Goal: Task Accomplishment & Management: Use online tool/utility

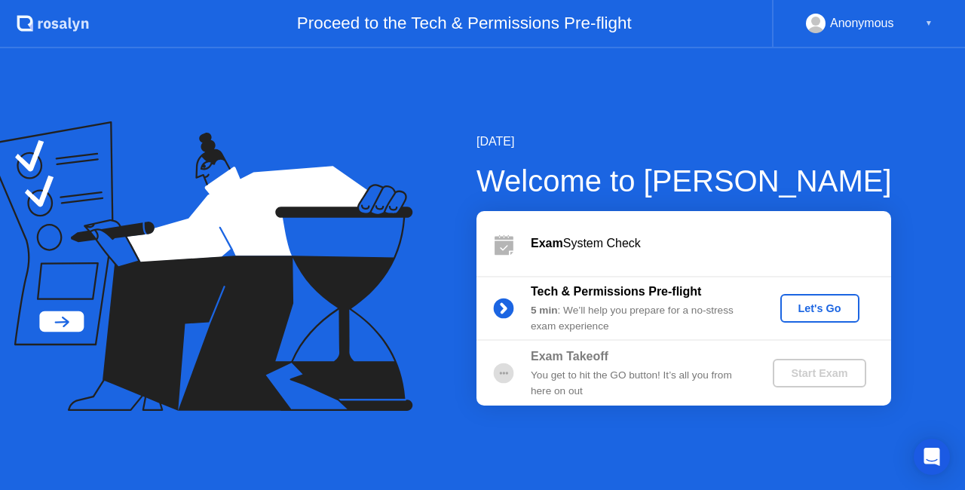
click at [821, 297] on button "Let's Go" at bounding box center [819, 308] width 79 height 29
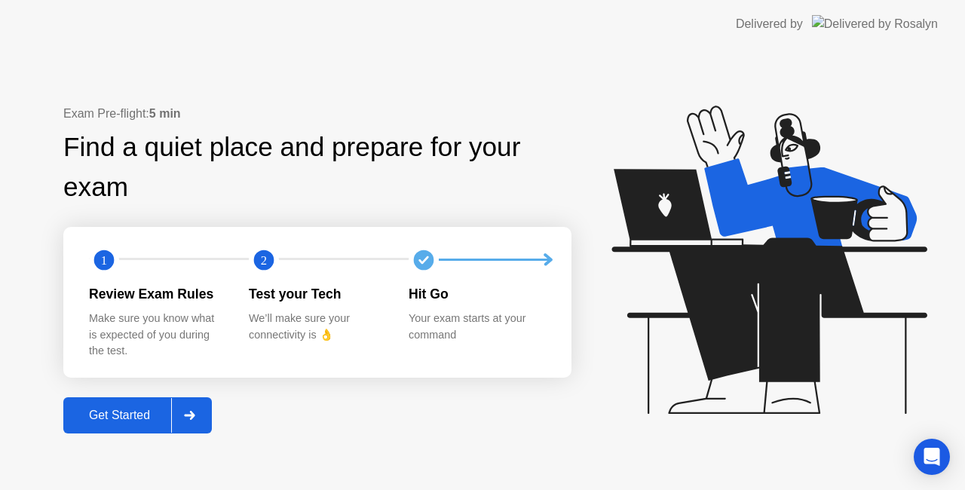
click at [151, 414] on div "Get Started" at bounding box center [119, 416] width 103 height 14
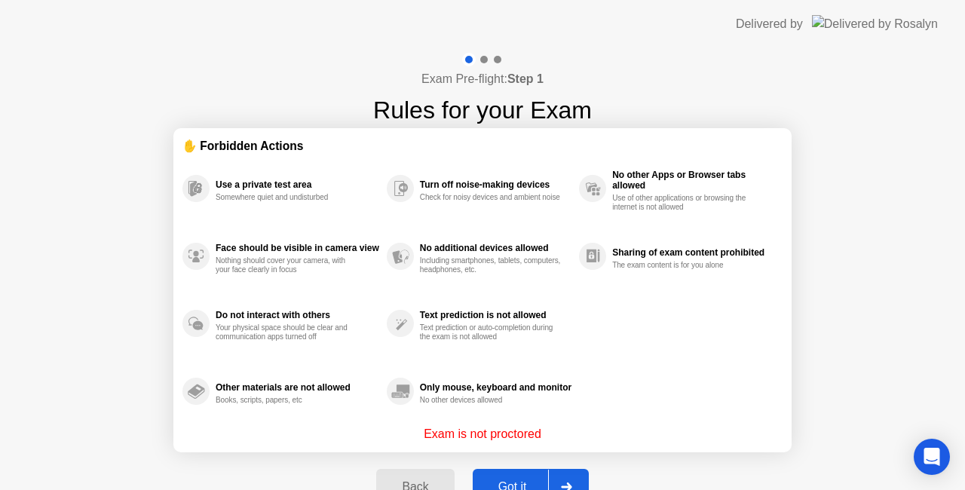
click at [511, 480] on div "Got it" at bounding box center [512, 487] width 71 height 14
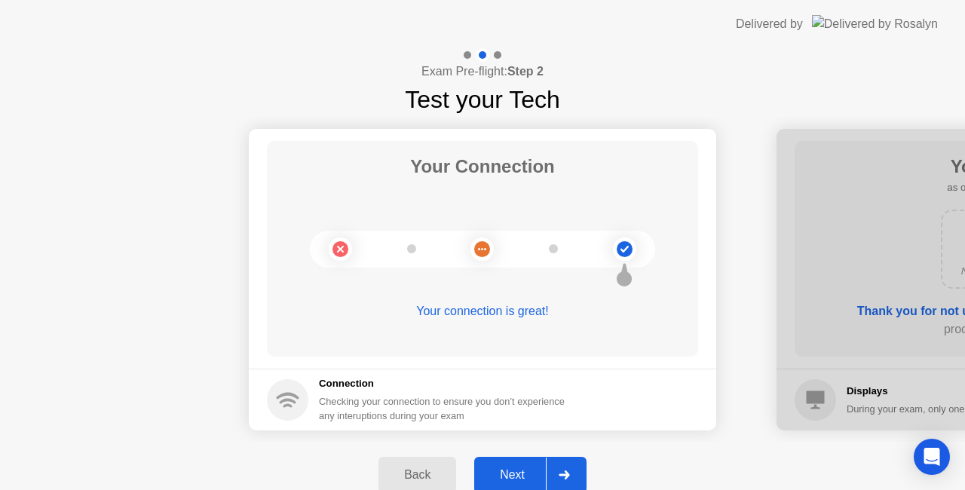
click at [532, 475] on div "Next" at bounding box center [512, 475] width 67 height 14
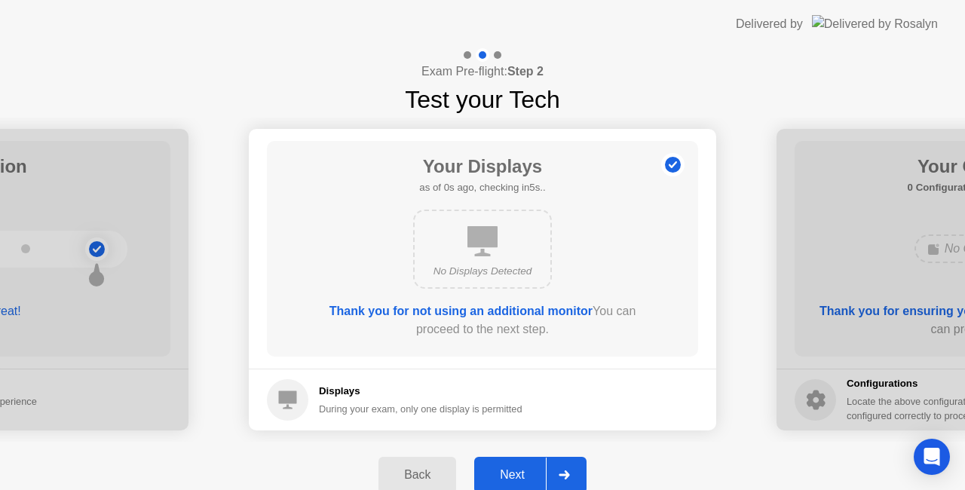
click at [532, 474] on div "Next" at bounding box center [512, 475] width 67 height 14
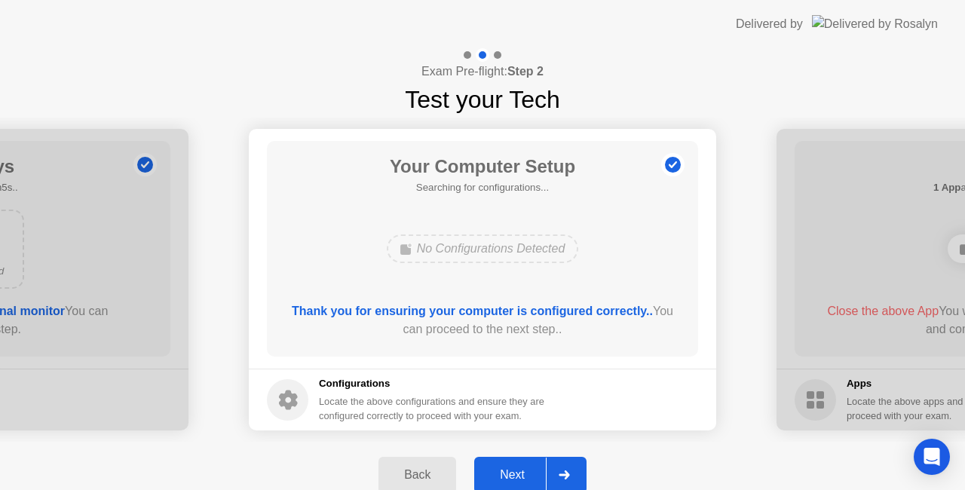
click at [532, 474] on div "Next" at bounding box center [512, 475] width 67 height 14
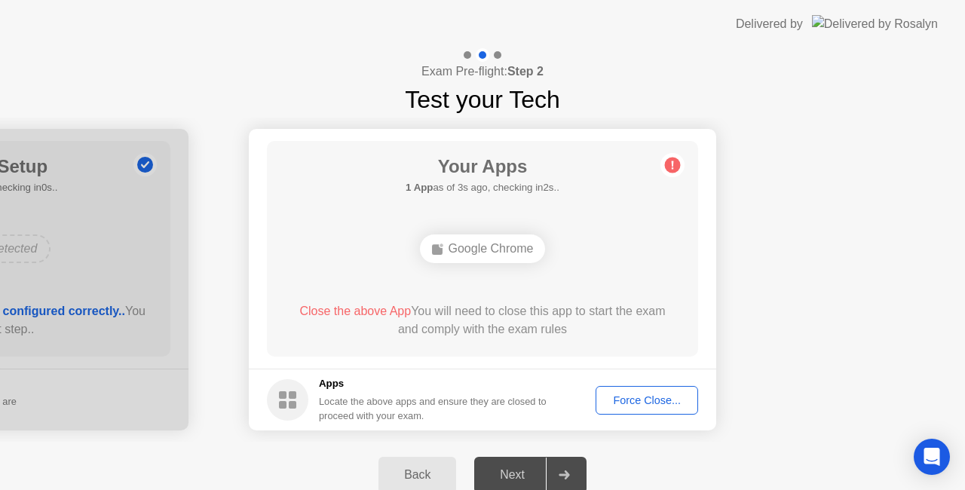
click at [649, 399] on div "Force Close..." at bounding box center [647, 400] width 92 height 12
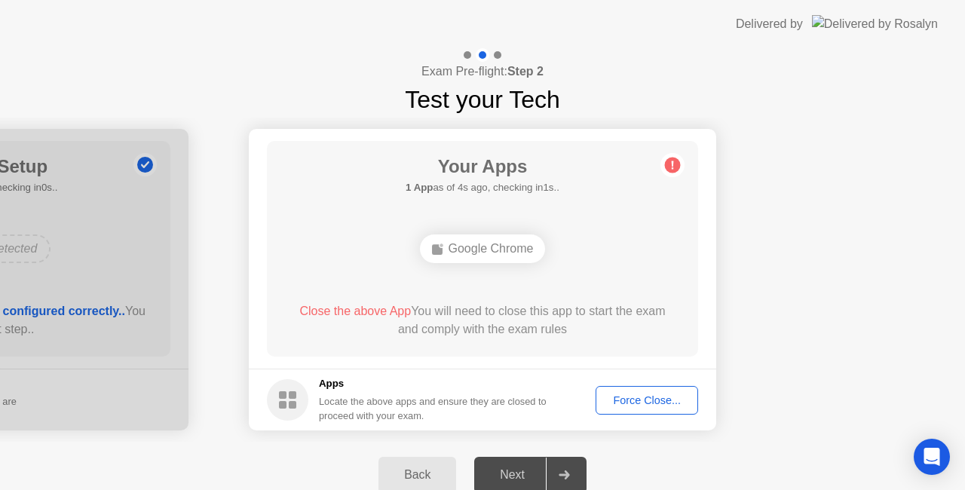
click at [520, 338] on div "Close the above App You will need to close this app to start the exam and compl…" at bounding box center [483, 323] width 388 height 42
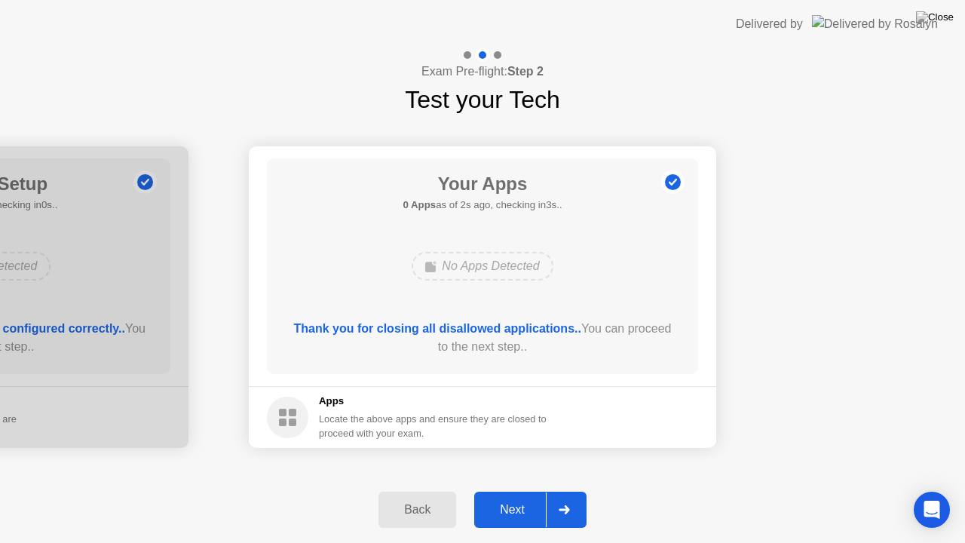
click at [565, 489] on icon at bounding box center [564, 509] width 11 height 9
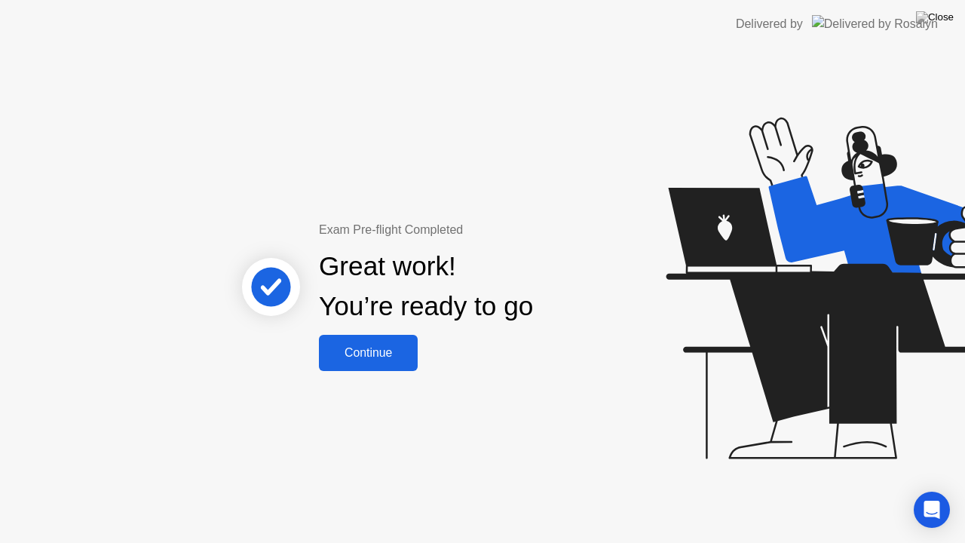
click at [384, 351] on div "Continue" at bounding box center [368, 353] width 90 height 14
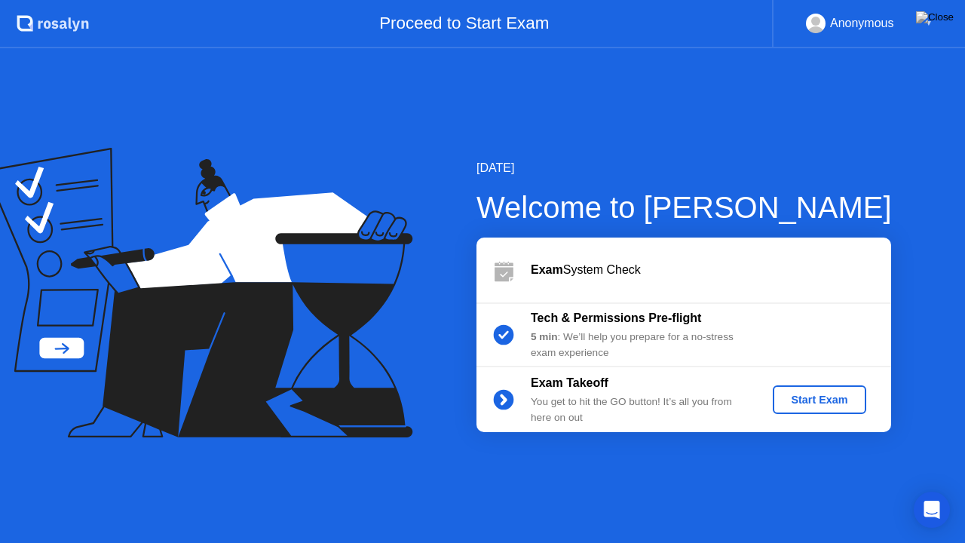
click at [825, 396] on div "Start Exam" at bounding box center [819, 399] width 81 height 12
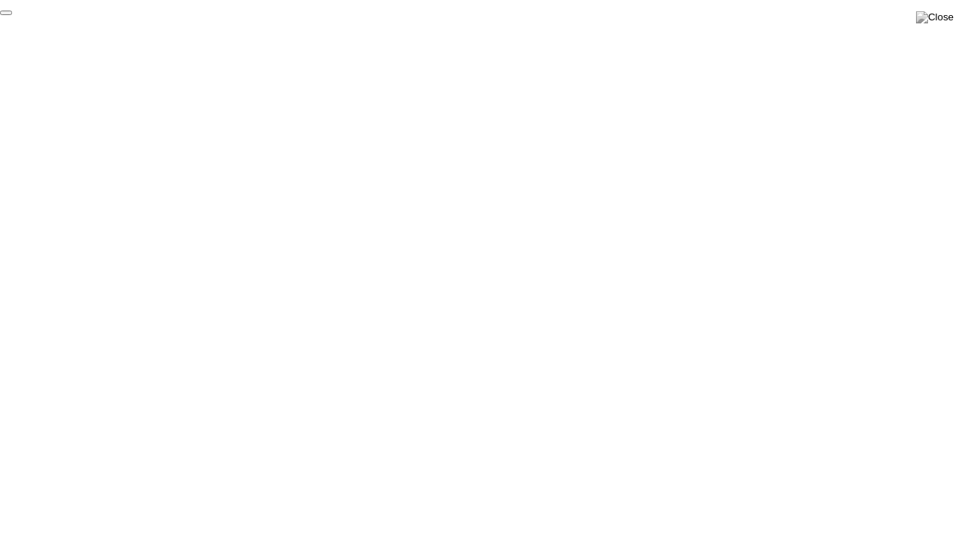
click at [12, 15] on button "End Proctoring Session" at bounding box center [6, 13] width 12 height 5
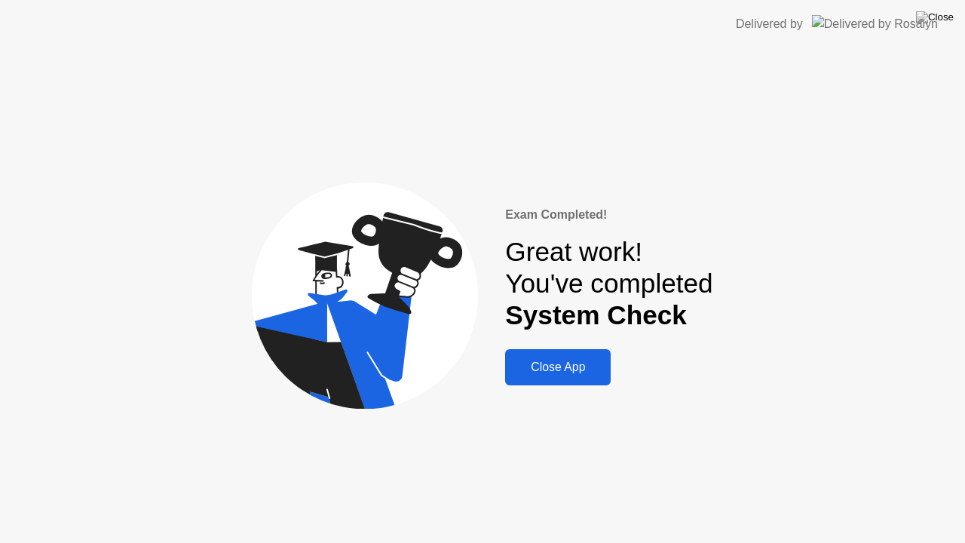
click at [580, 378] on button "Close App" at bounding box center [558, 367] width 106 height 36
